Goal: Task Accomplishment & Management: Use online tool/utility

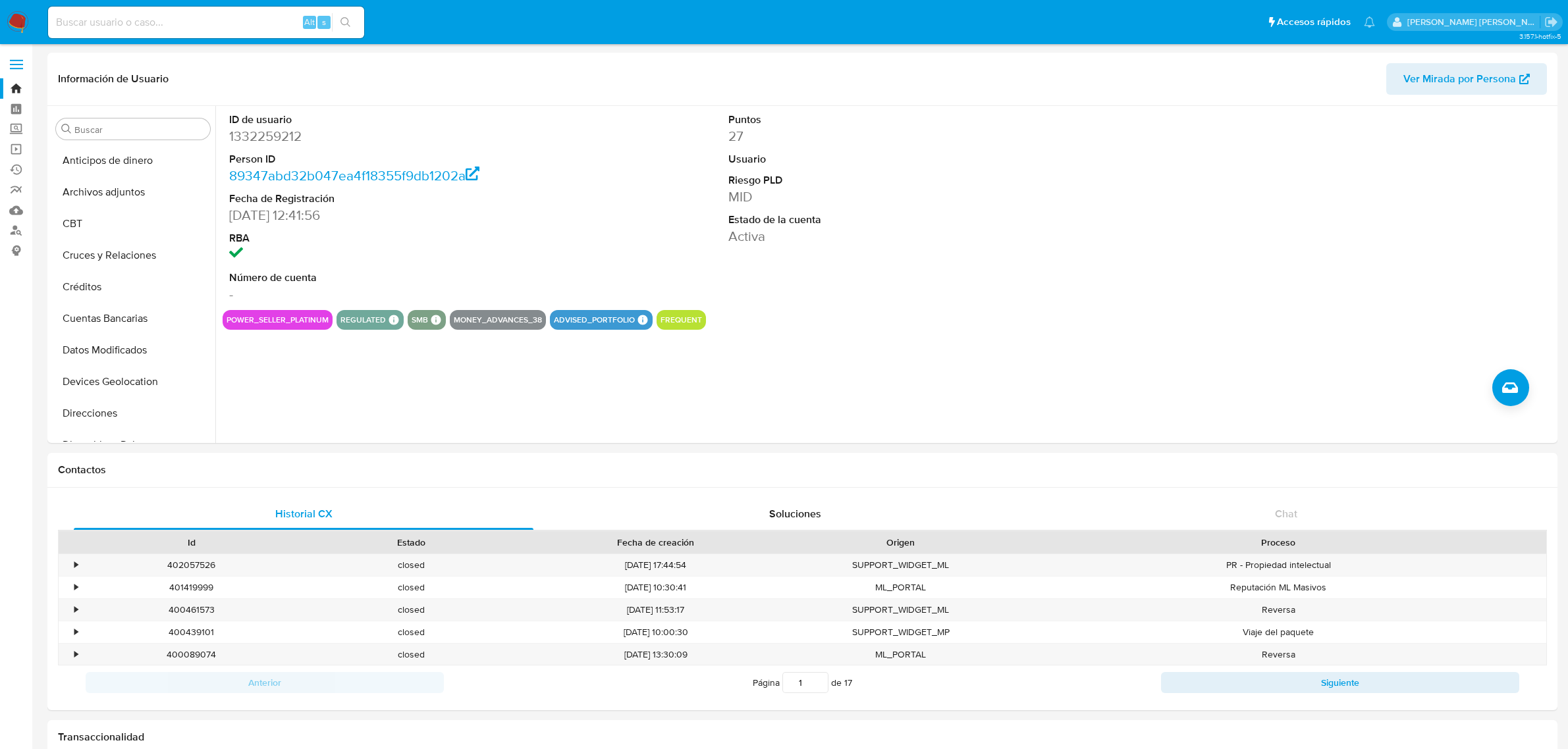
select select "10"
click at [14, 87] on link "Bandeja" at bounding box center [78, 89] width 157 height 21
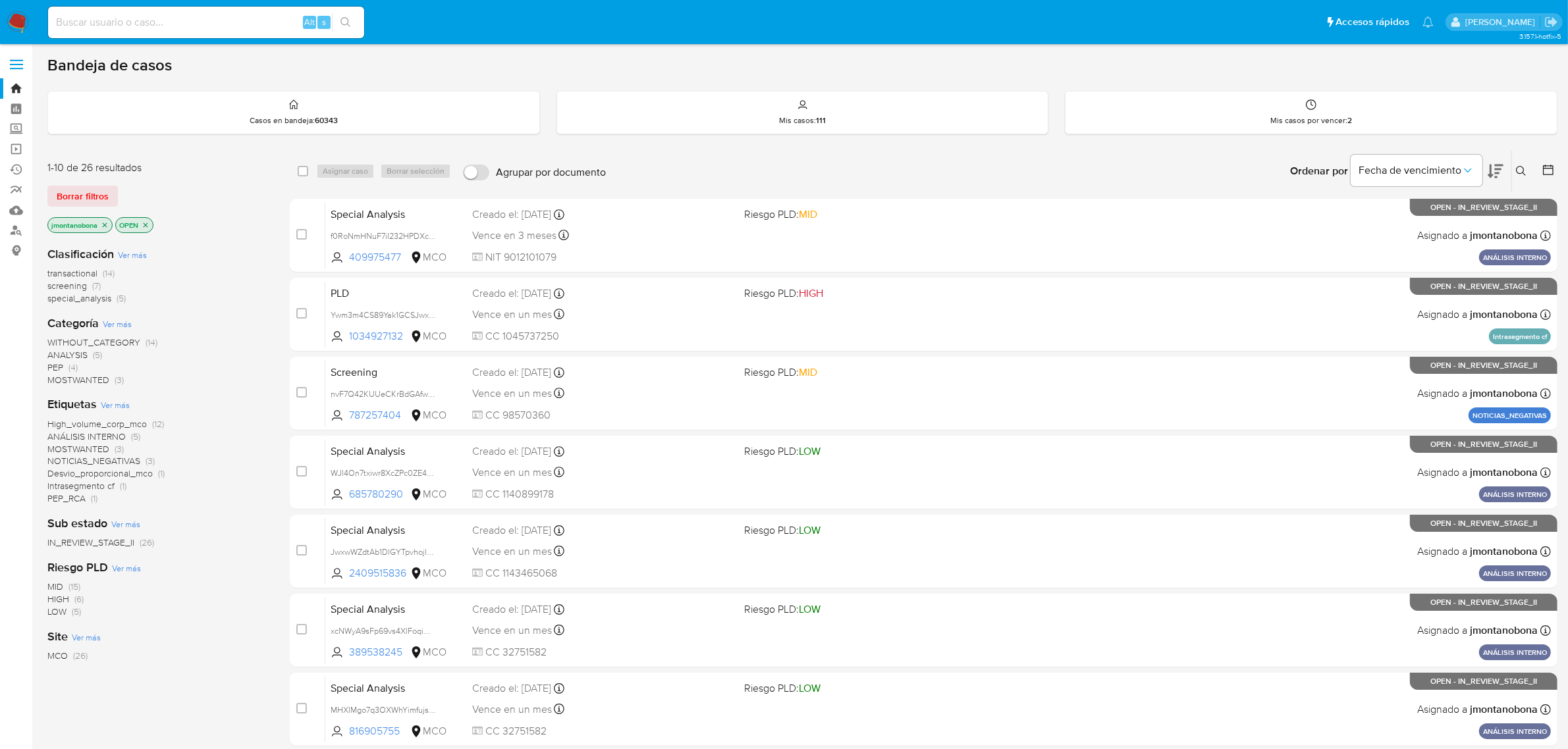
click at [104, 225] on icon "close-filter" at bounding box center [104, 224] width 8 height 8
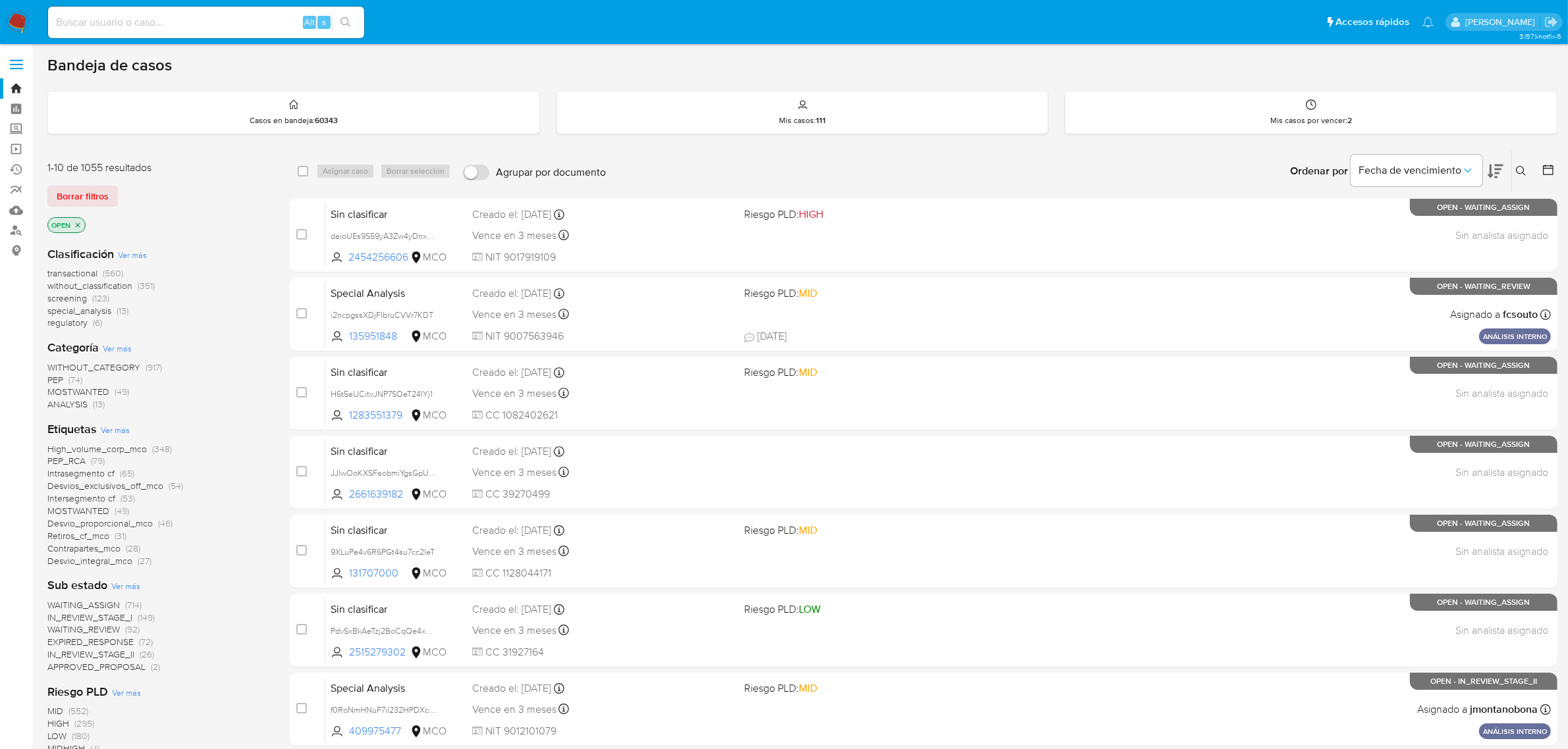
click at [78, 221] on icon "close-filter" at bounding box center [77, 224] width 8 height 8
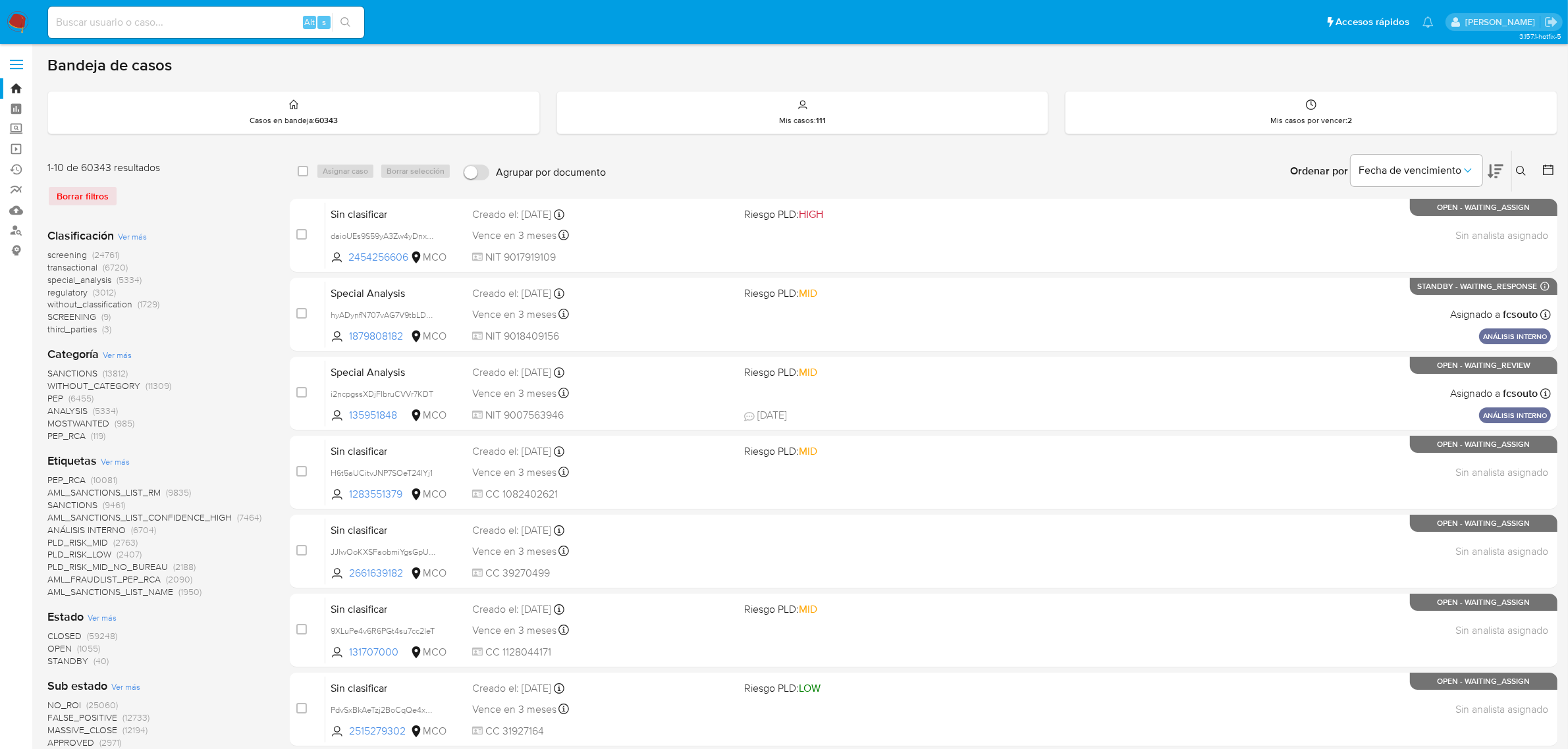
click at [129, 237] on span "Ver más" at bounding box center [133, 236] width 29 height 12
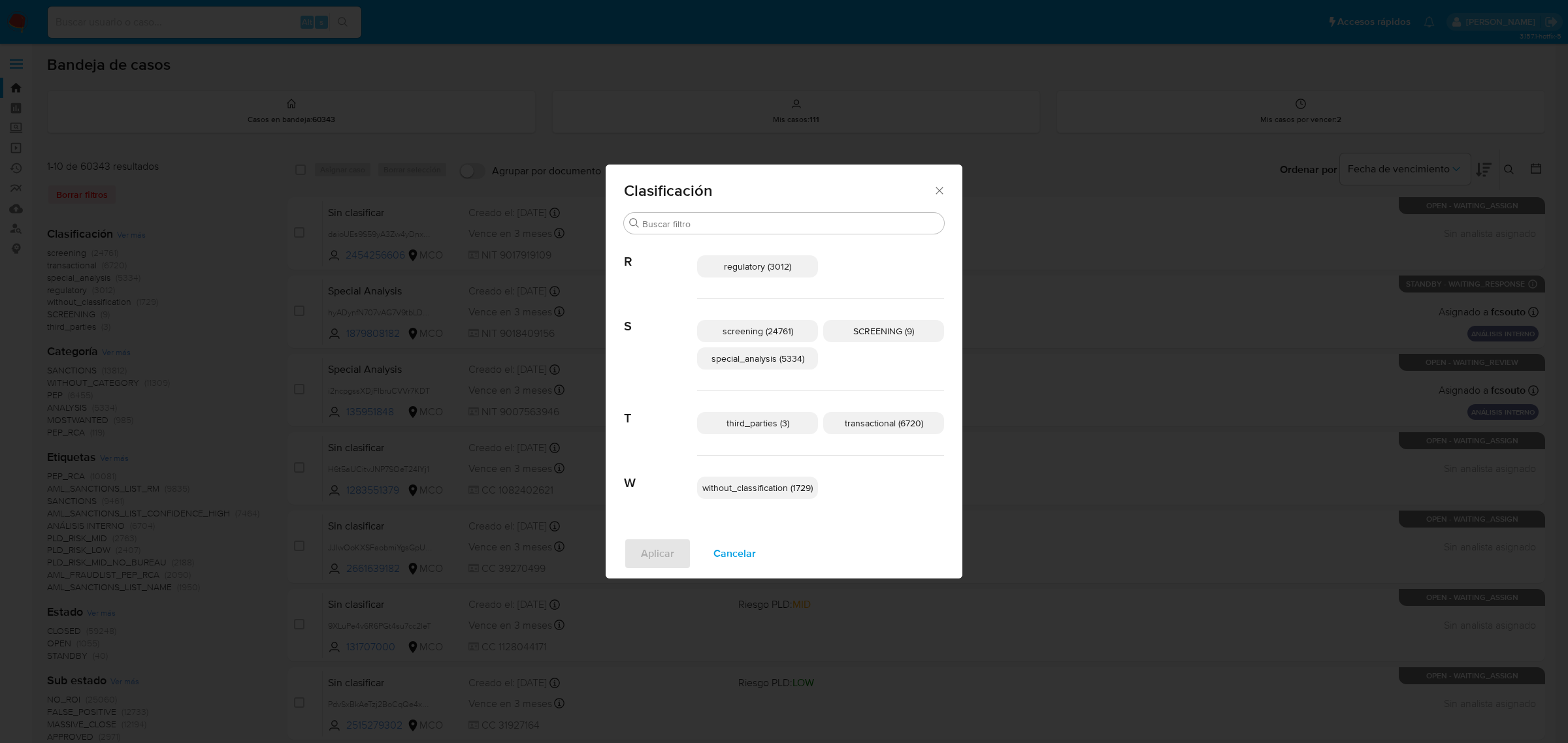
click at [773, 263] on span "regulatory (3012)" at bounding box center [757, 266] width 67 height 13
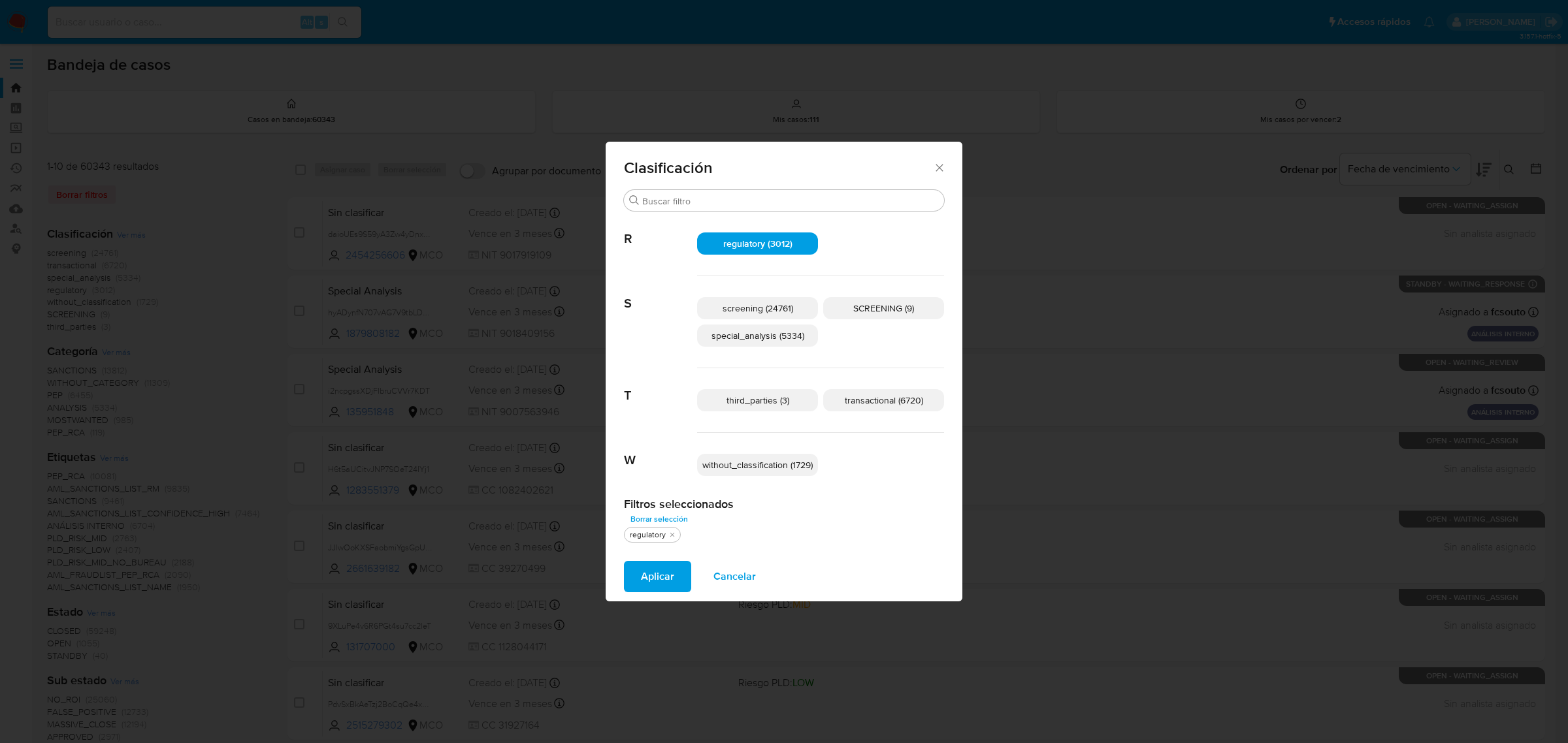
click at [770, 301] on span "screening (24761)" at bounding box center [758, 307] width 71 height 13
click at [895, 312] on span "SCREENING (9)" at bounding box center [883, 307] width 61 height 13
click at [663, 584] on span "Aplicar" at bounding box center [657, 577] width 33 height 29
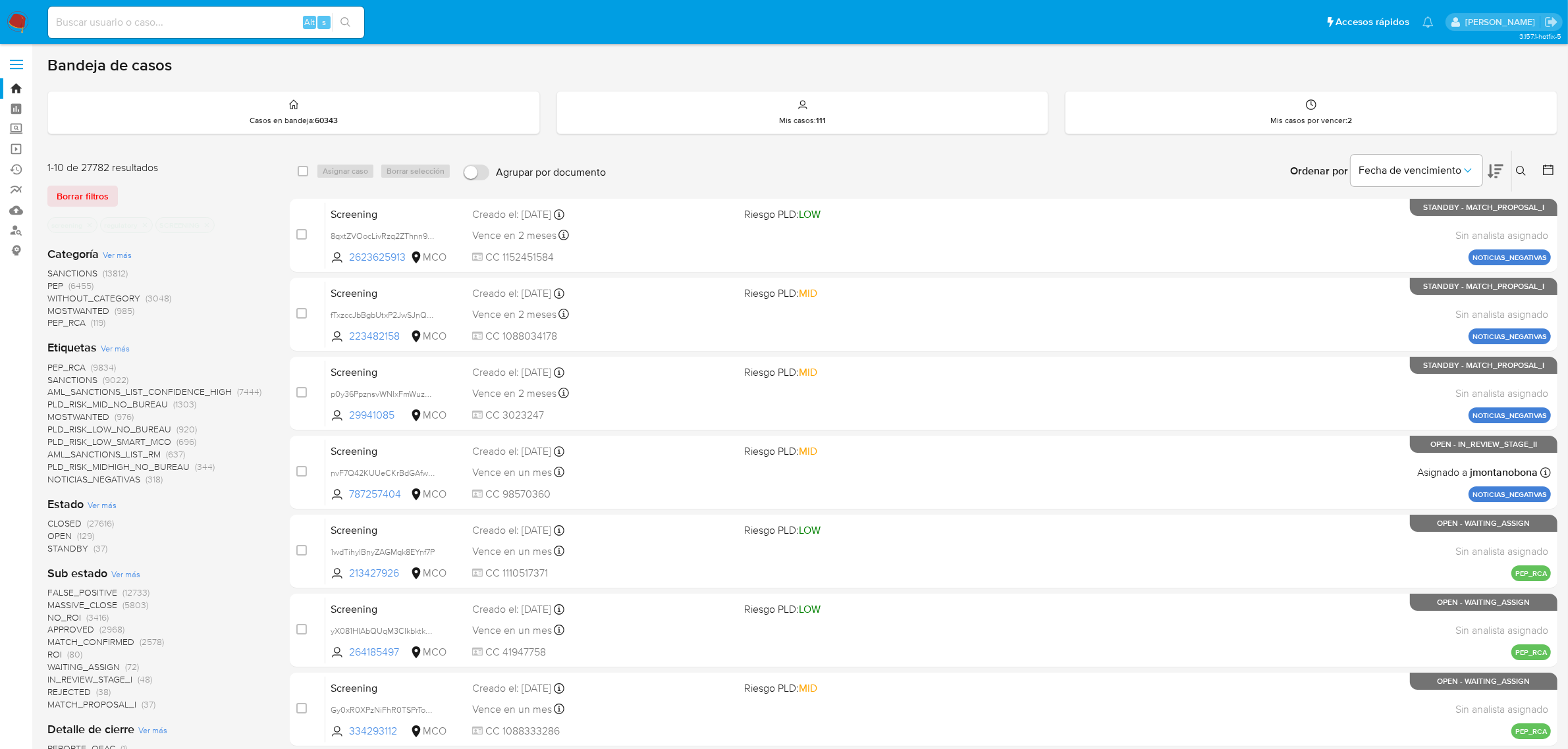
click at [1520, 169] on icon at bounding box center [1521, 171] width 10 height 10
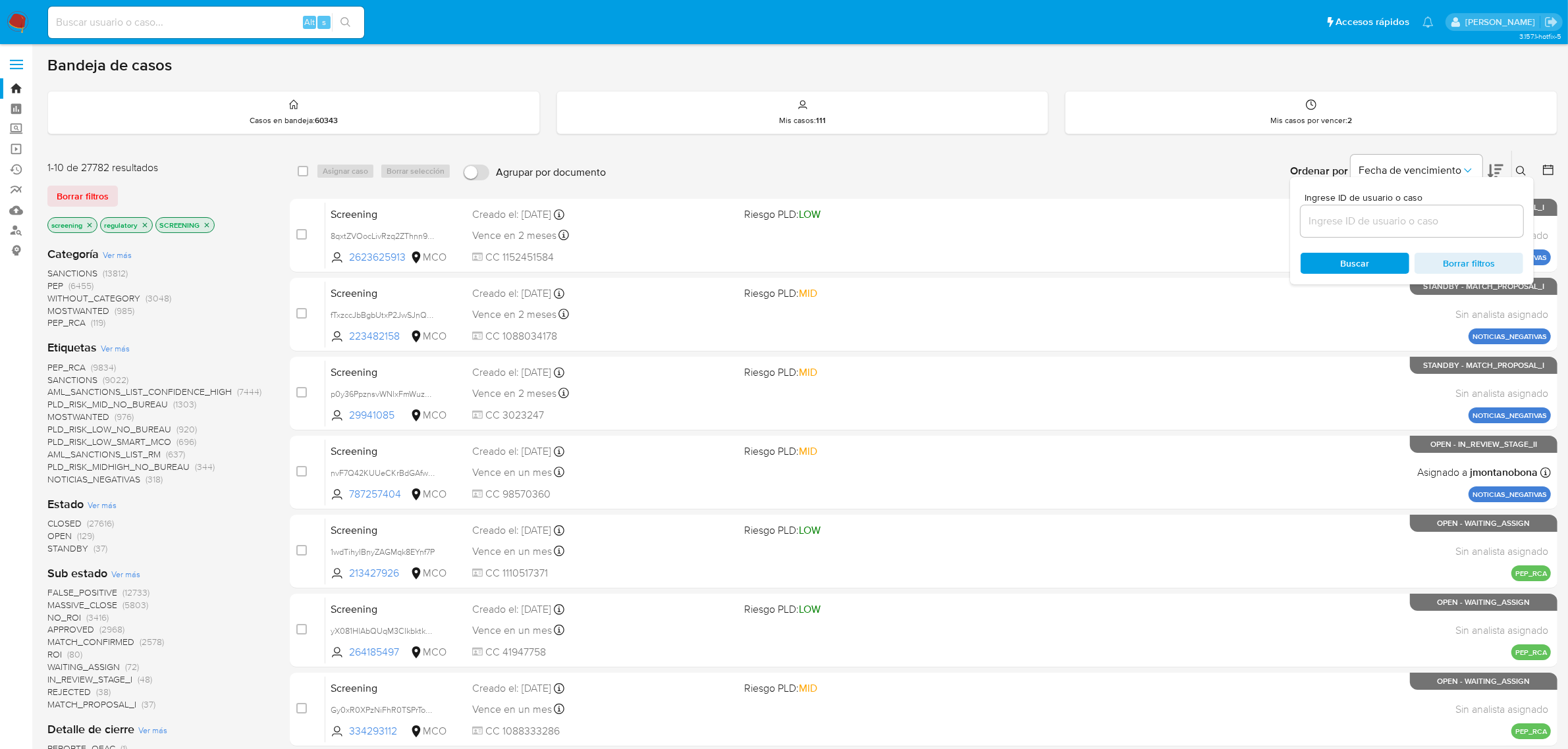
click at [1520, 169] on icon at bounding box center [1521, 171] width 10 height 10
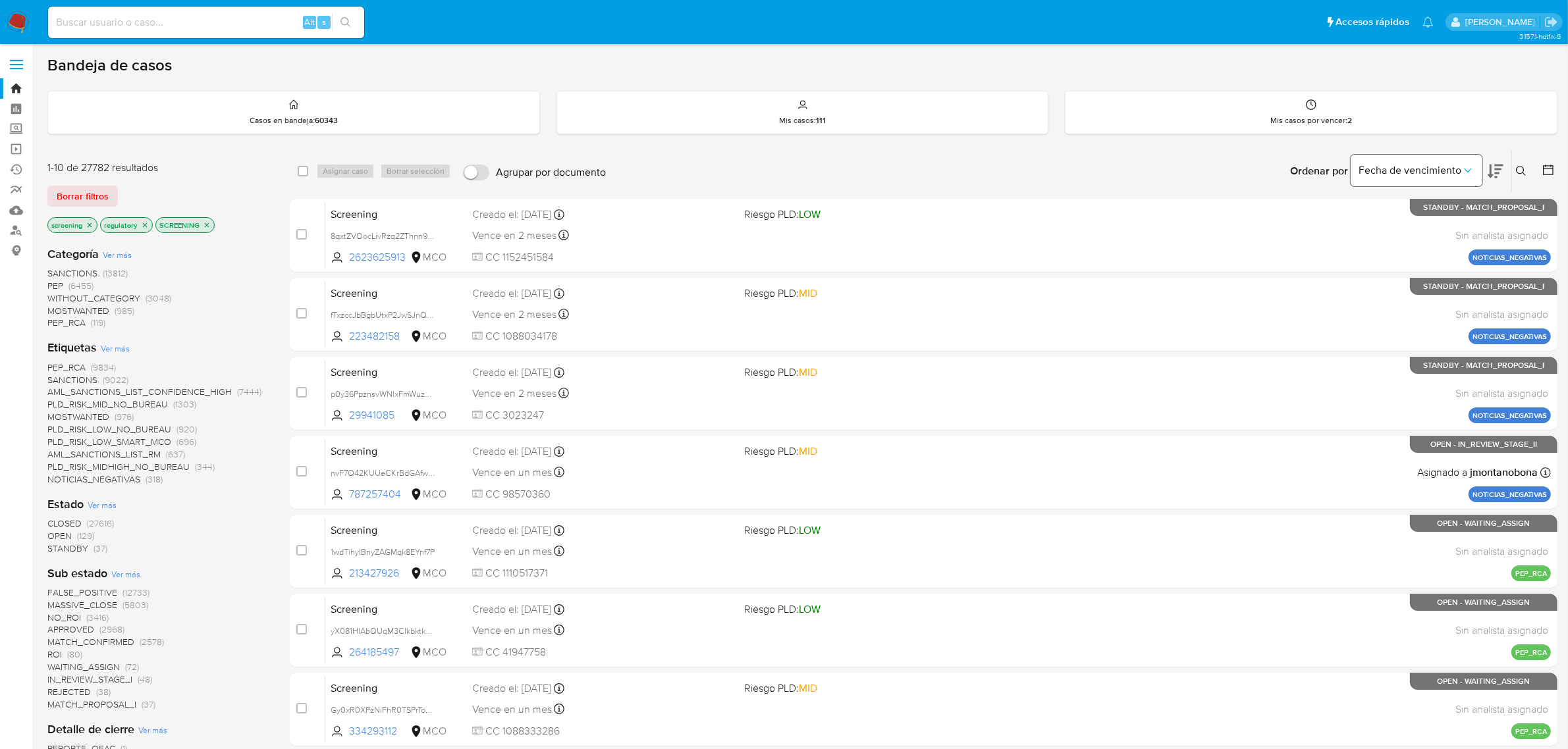
click at [1468, 164] on icon "Ordenar por" at bounding box center [1468, 170] width 13 height 13
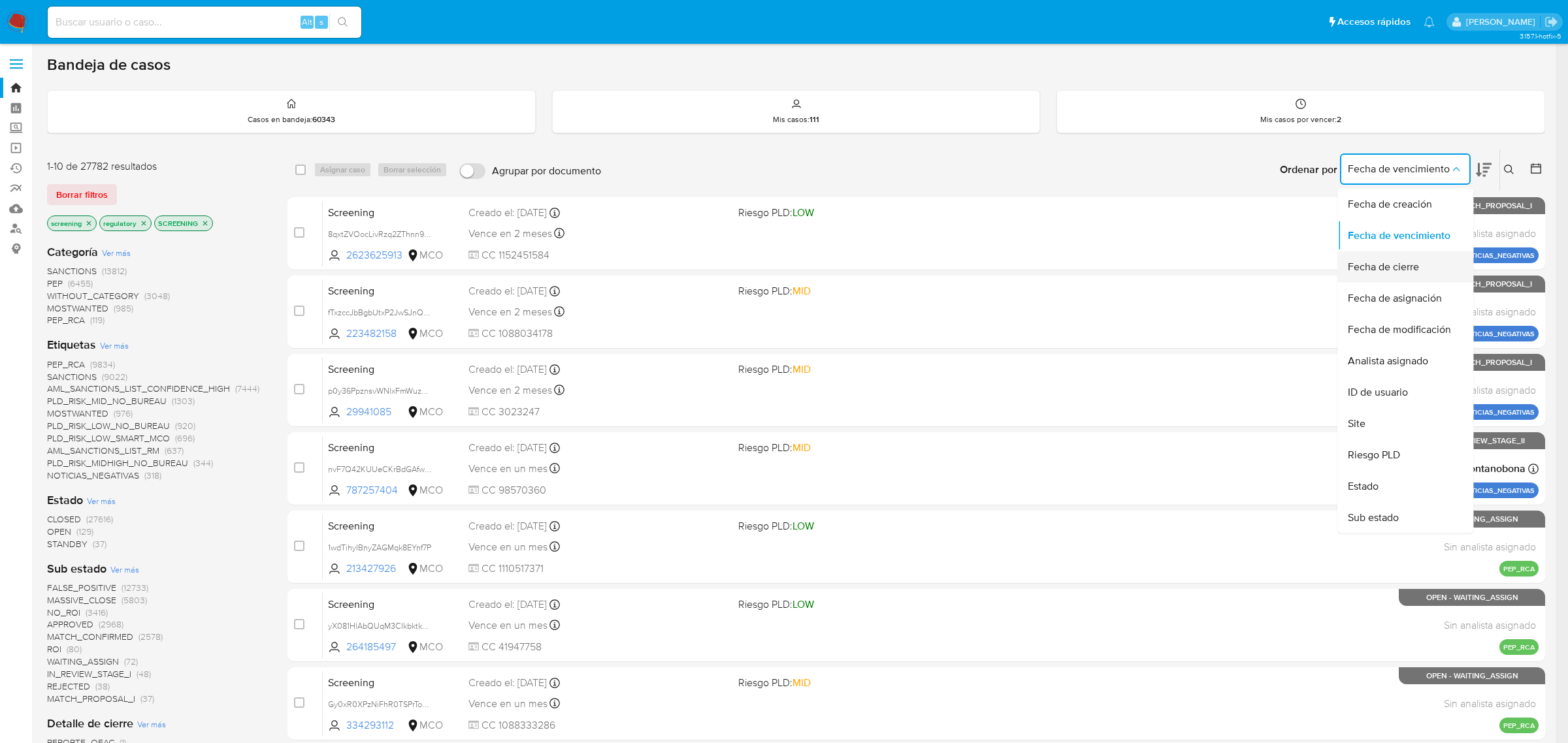
click at [1418, 267] on span "Fecha de cierre" at bounding box center [1384, 267] width 71 height 13
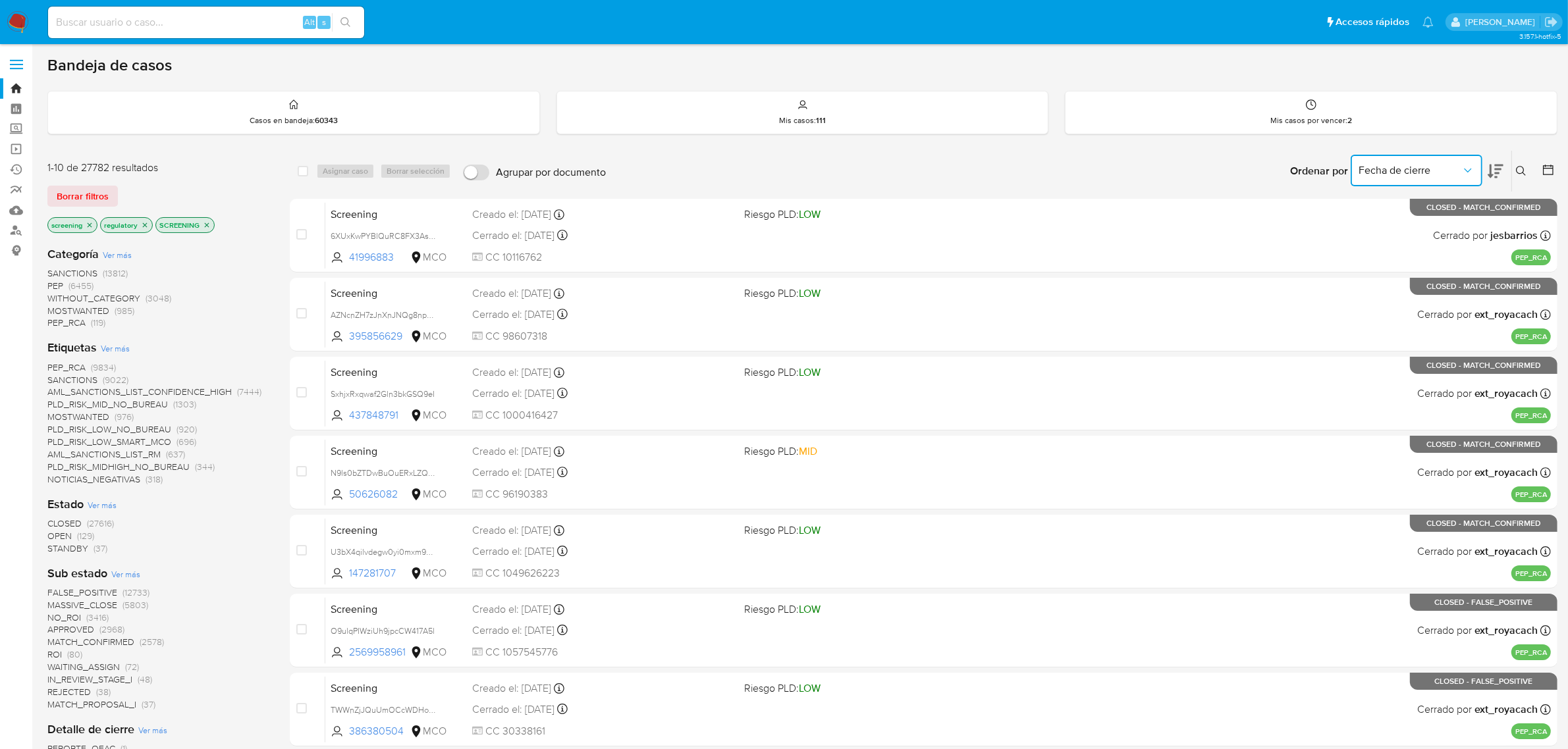
click at [1451, 168] on span "Fecha de cierre" at bounding box center [1410, 170] width 103 height 13
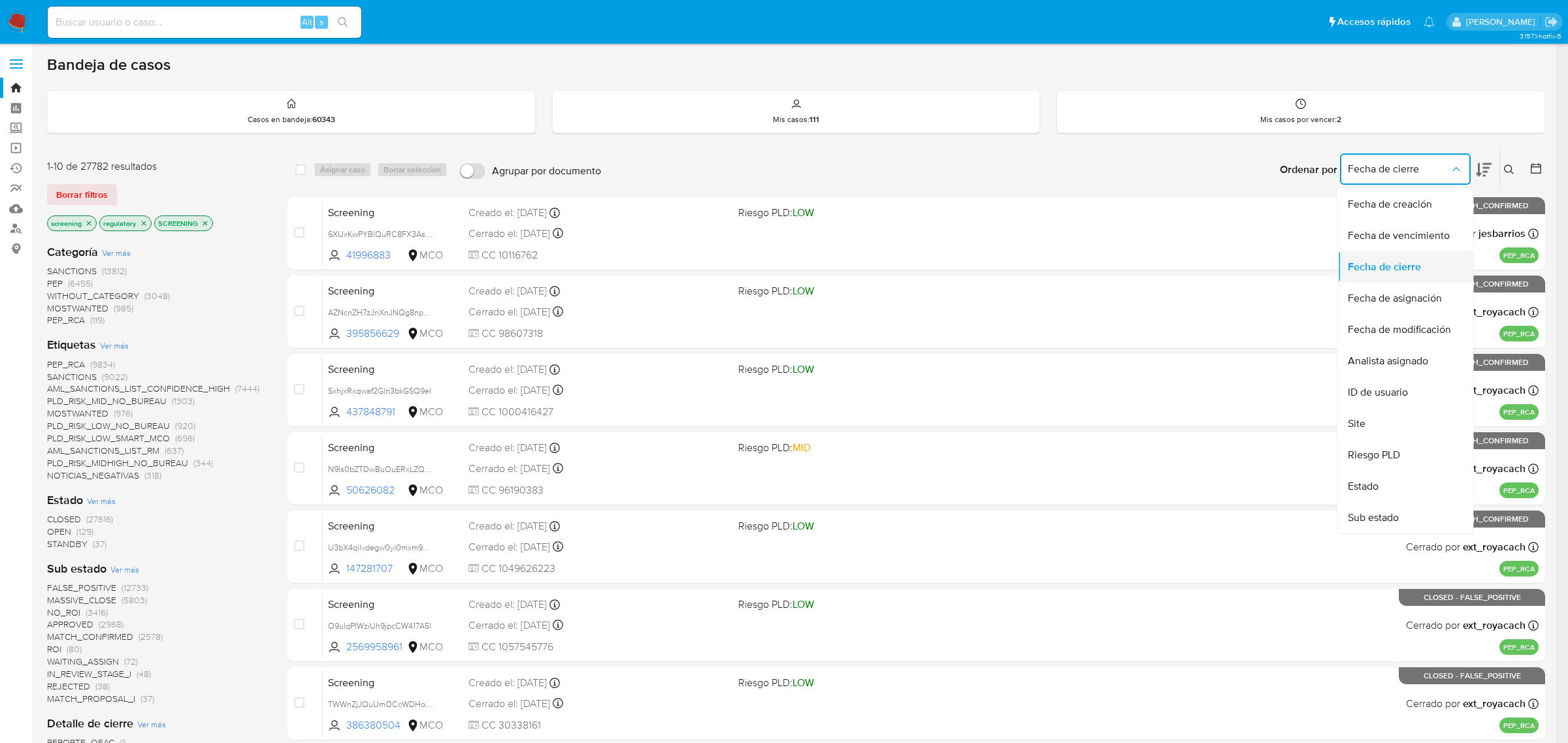
click at [1391, 265] on span "Fecha de cierre" at bounding box center [1385, 267] width 73 height 13
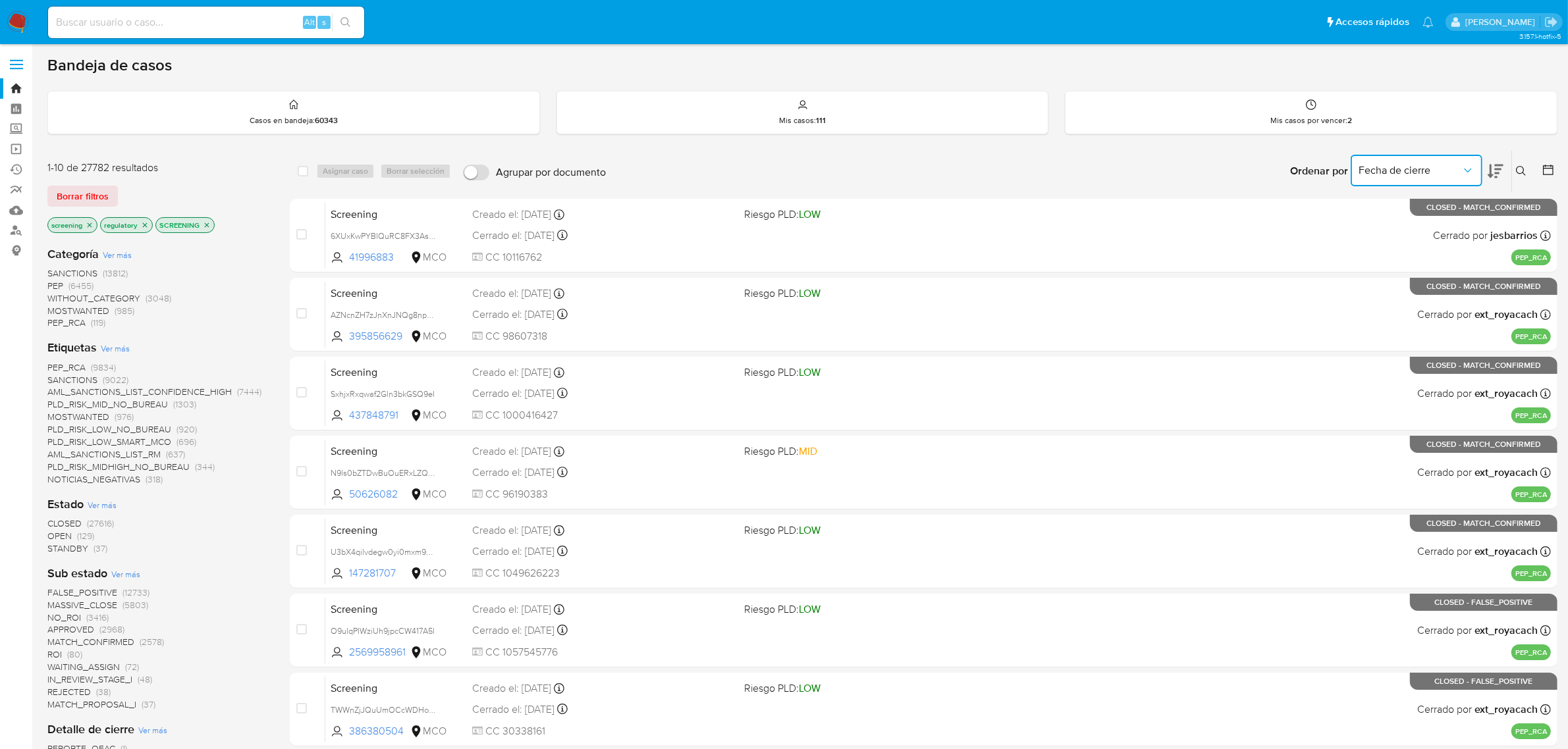
click at [1546, 169] on icon at bounding box center [1547, 169] width 13 height 13
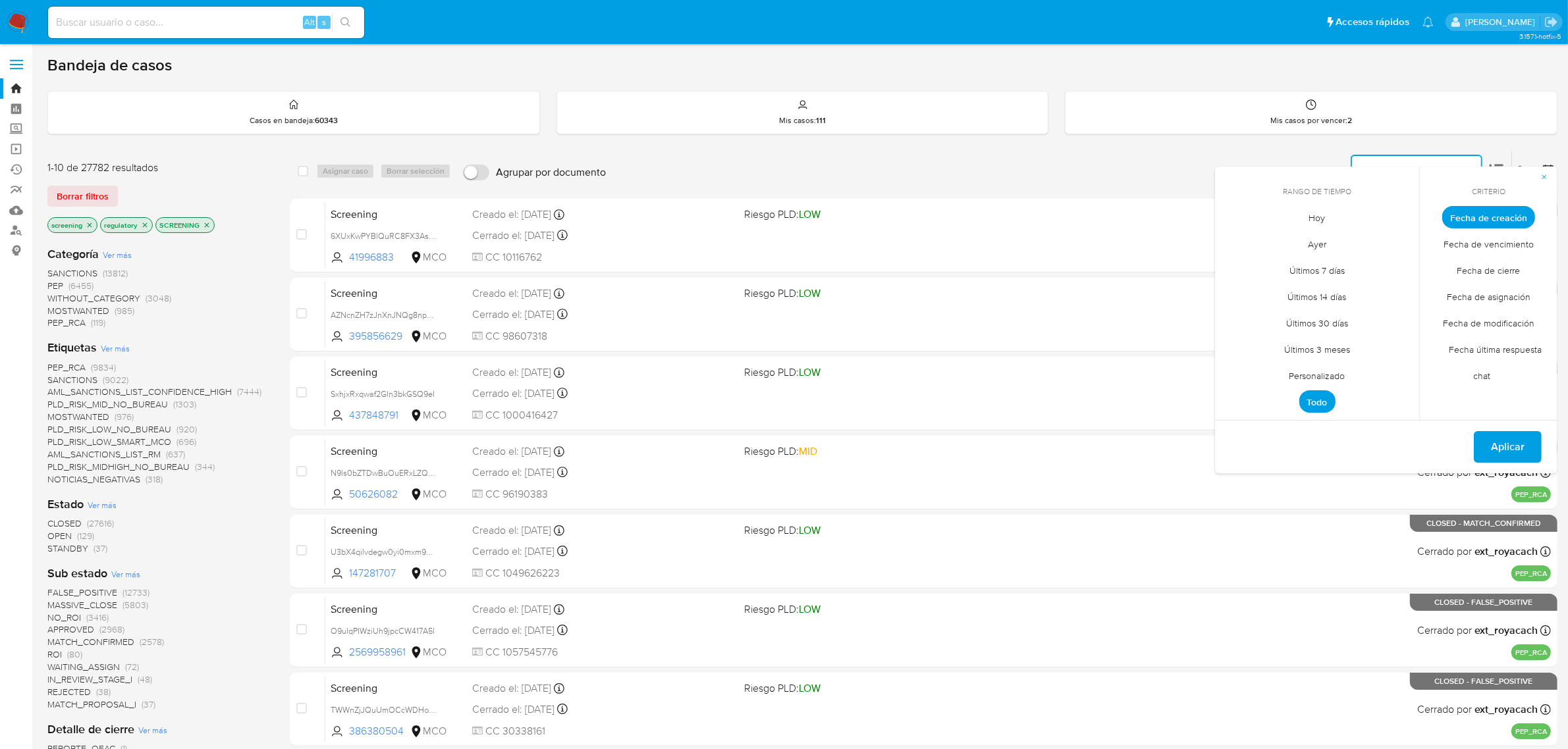
click at [1317, 373] on span "Personalizado" at bounding box center [1318, 377] width 84 height 27
click at [1230, 237] on icon "Mes anterior" at bounding box center [1236, 241] width 15 height 15
click at [1348, 288] on button "1" at bounding box center [1344, 290] width 21 height 21
click at [1395, 396] on button "31" at bounding box center [1396, 395] width 21 height 21
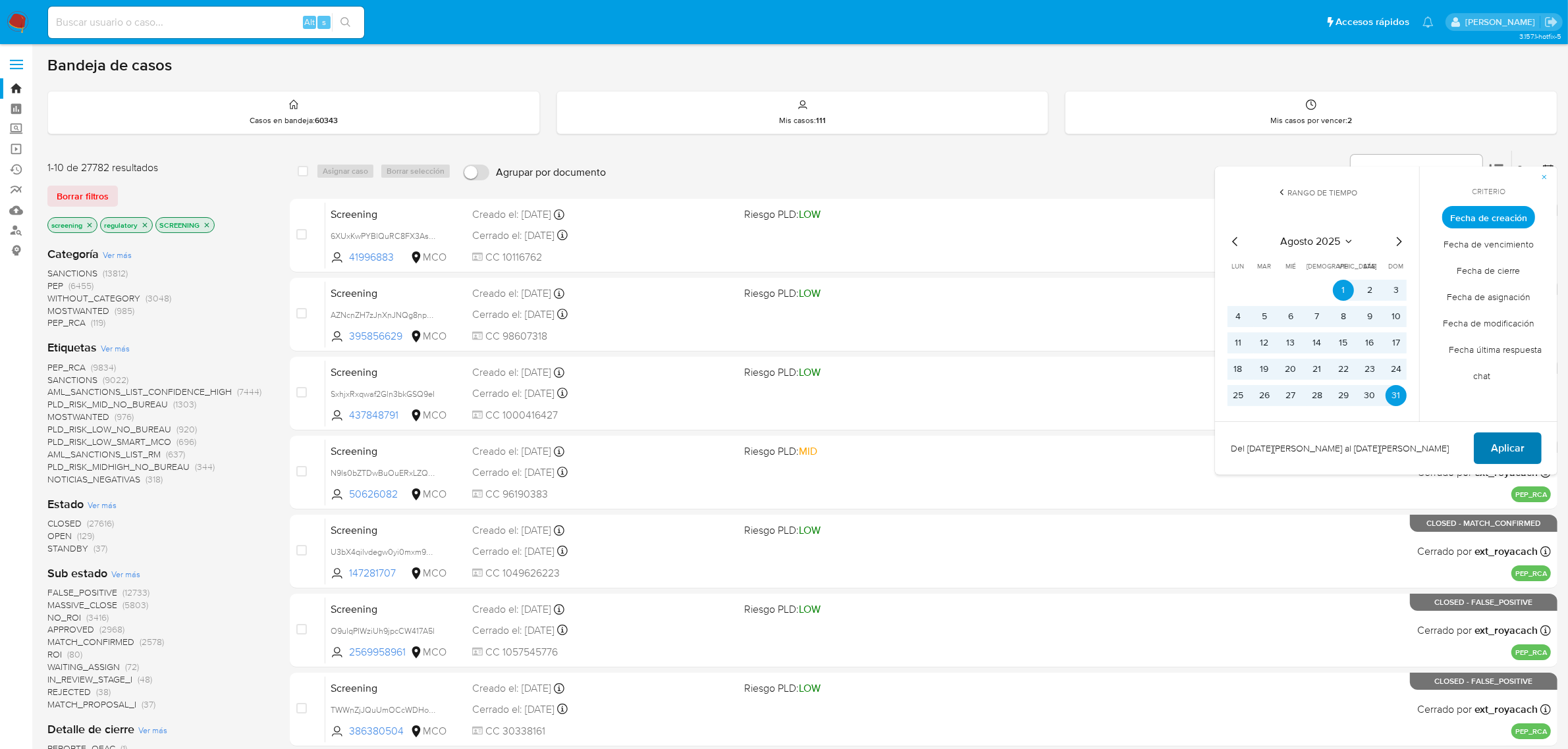
click at [1496, 446] on span "Aplicar" at bounding box center [1507, 449] width 33 height 29
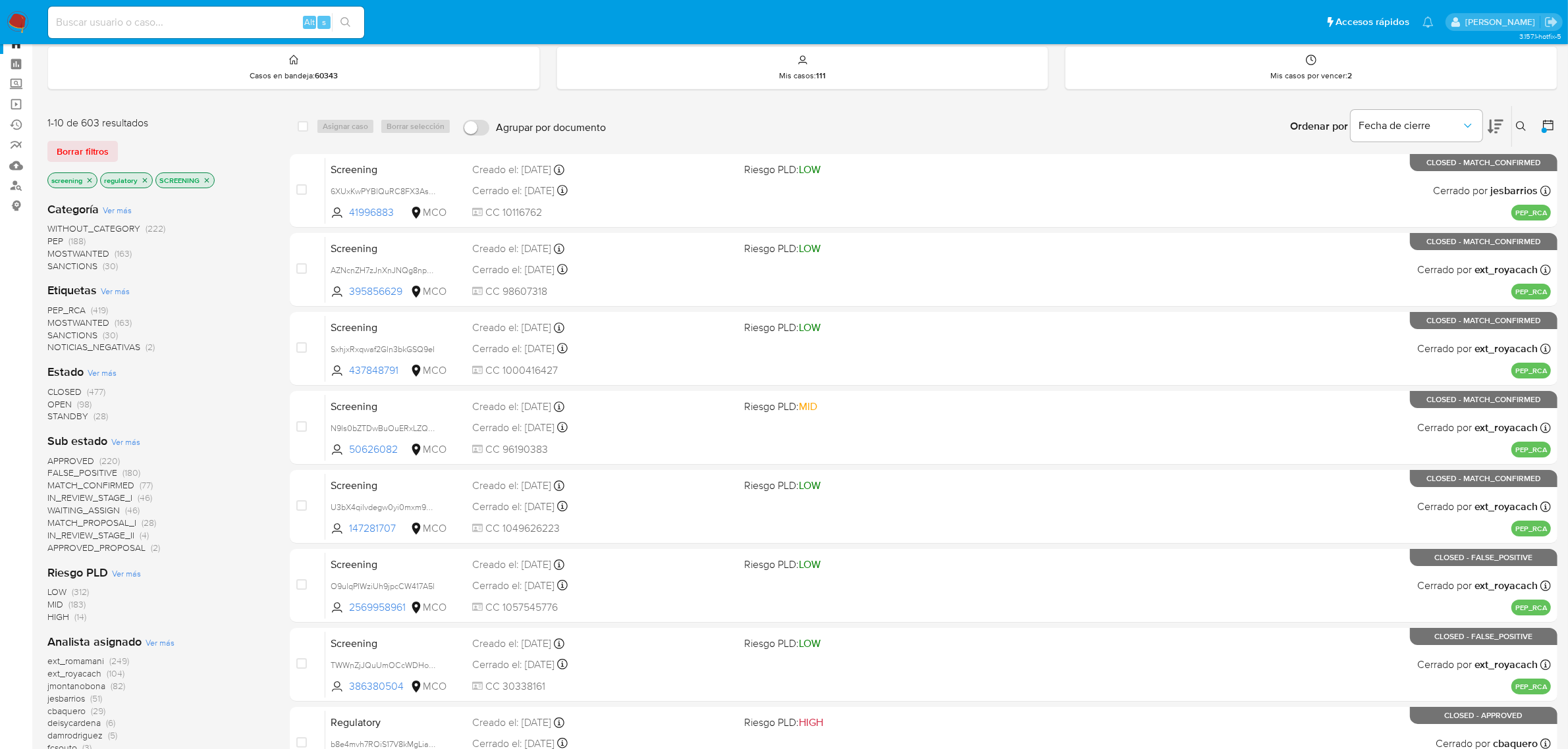
scroll to position [82, 0]
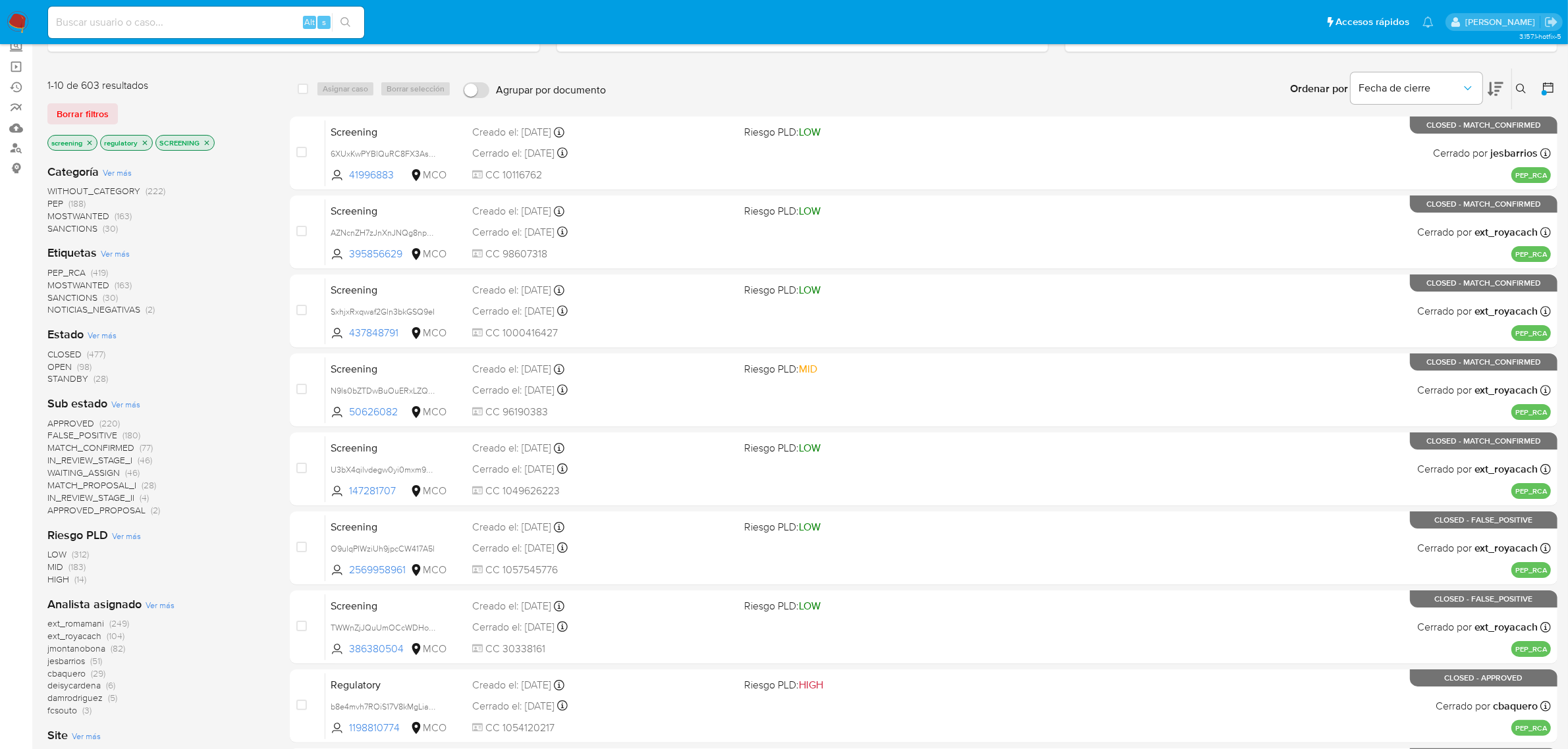
click at [100, 335] on span "Ver más" at bounding box center [102, 336] width 29 height 12
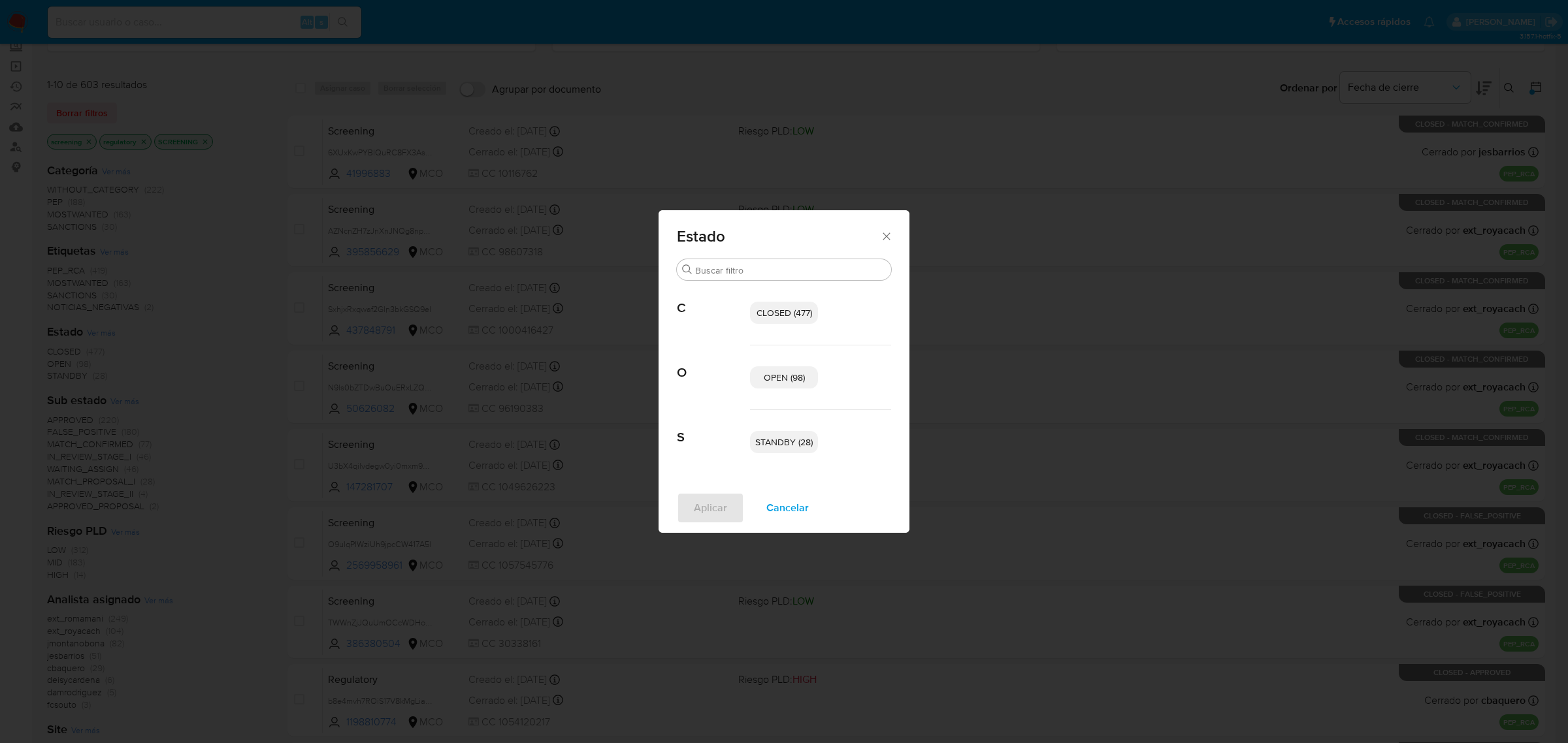
click at [786, 322] on p "CLOSED (477)" at bounding box center [784, 312] width 68 height 22
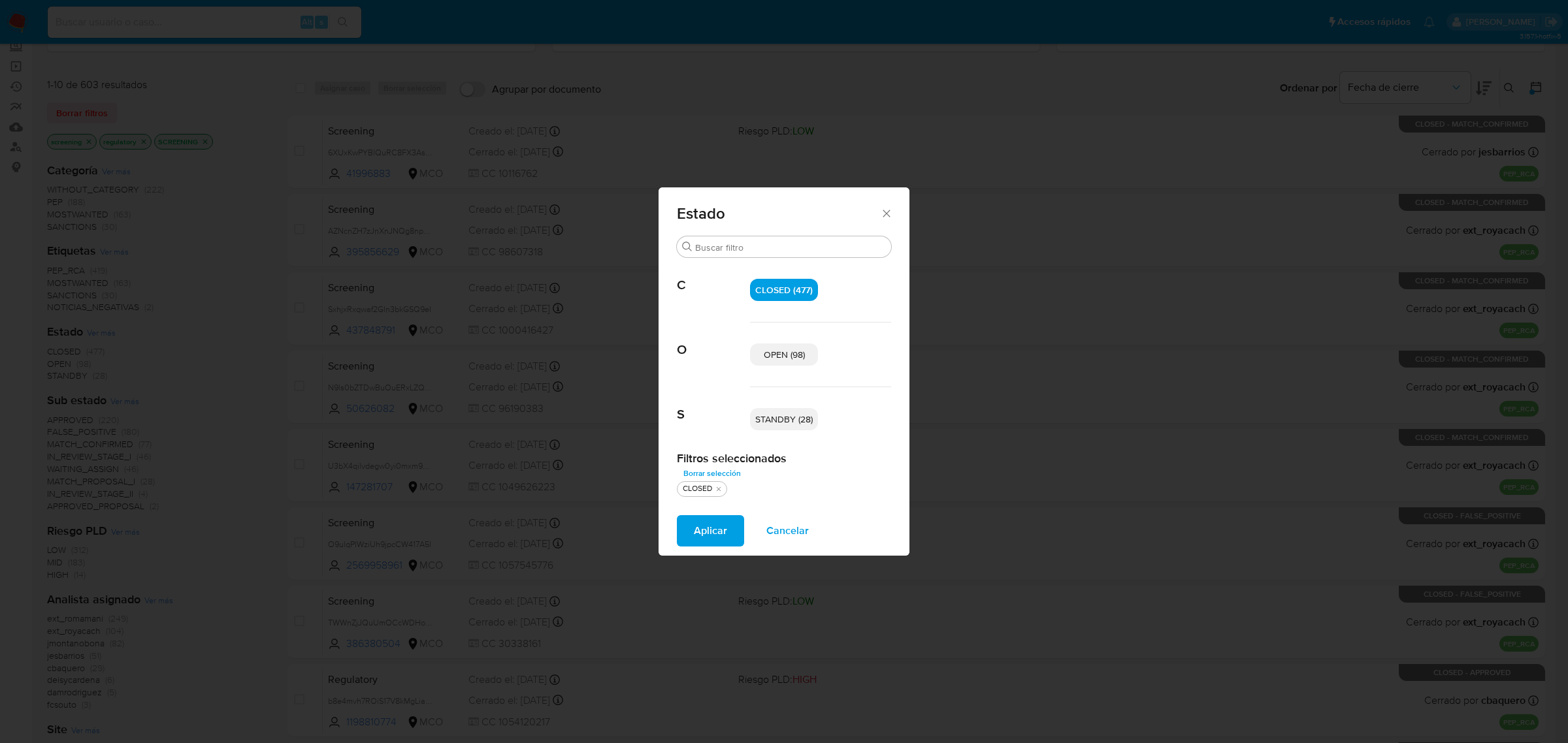
click at [710, 537] on span "Aplicar" at bounding box center [710, 531] width 33 height 29
